Goal: Transaction & Acquisition: Obtain resource

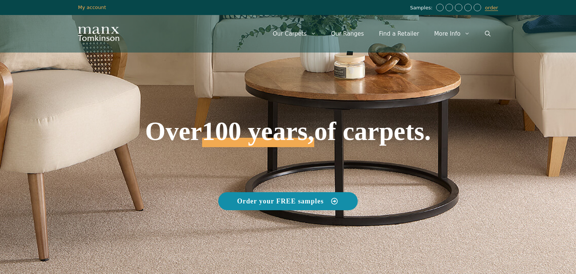
click at [286, 199] on span "Order your FREE samples" at bounding box center [280, 201] width 87 height 7
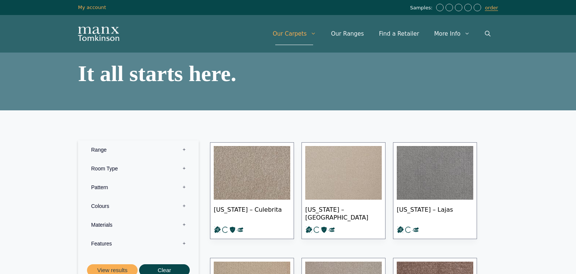
click at [117, 207] on label "Colours 0" at bounding box center [139, 206] width 110 height 19
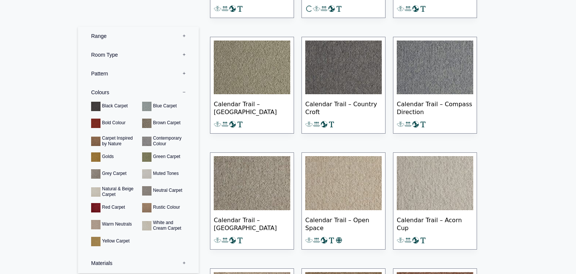
scroll to position [570, 0]
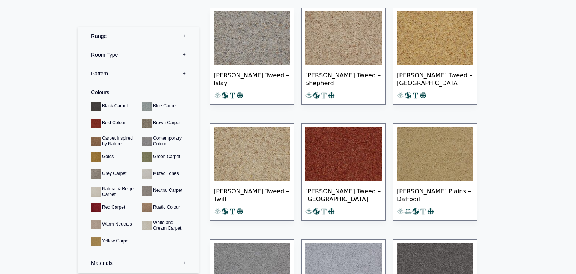
scroll to position [3256, 0]
